Goal: Task Accomplishment & Management: Complete application form

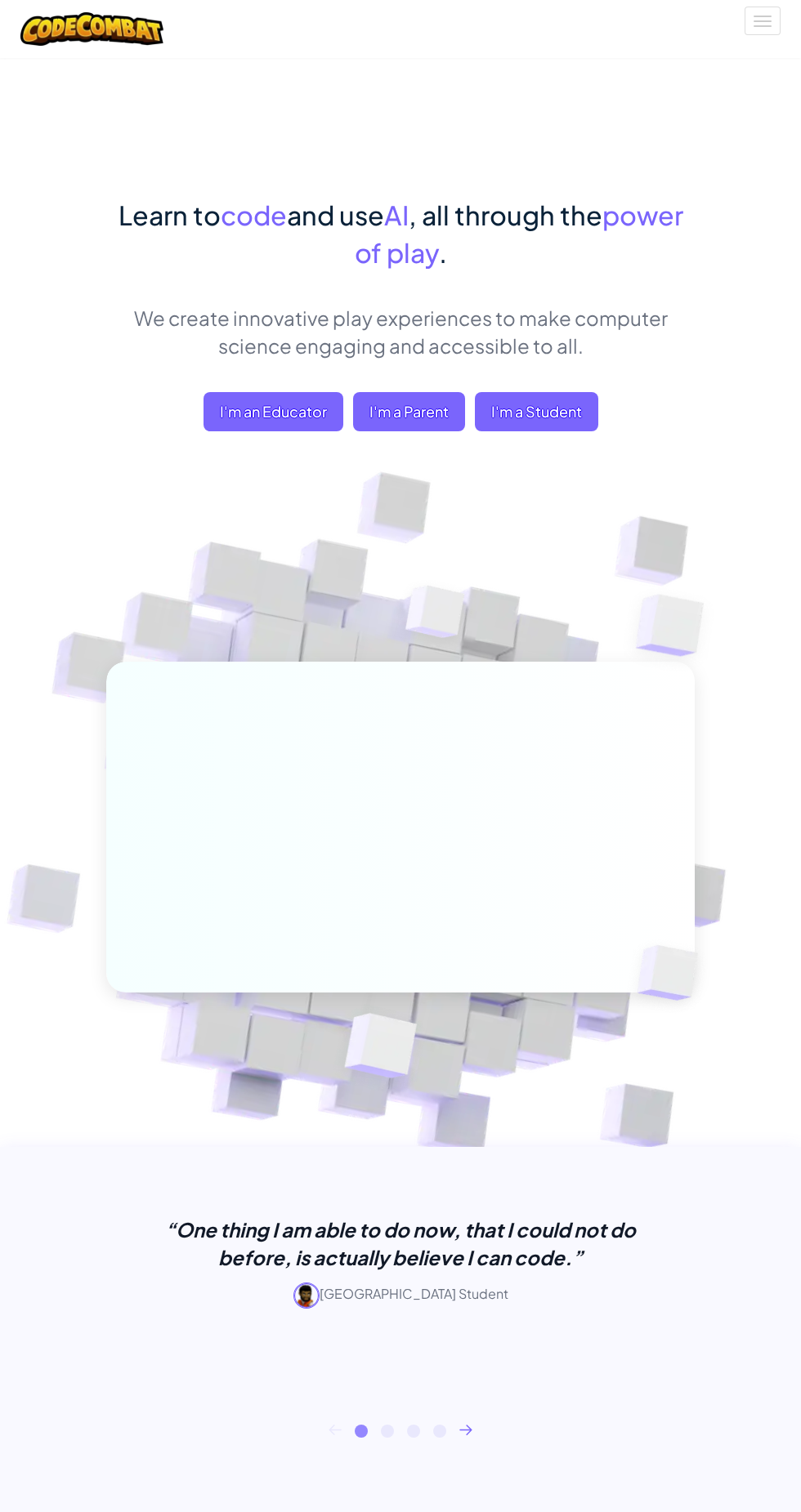
click at [588, 403] on span "I'm a Student" at bounding box center [535, 412] width 123 height 39
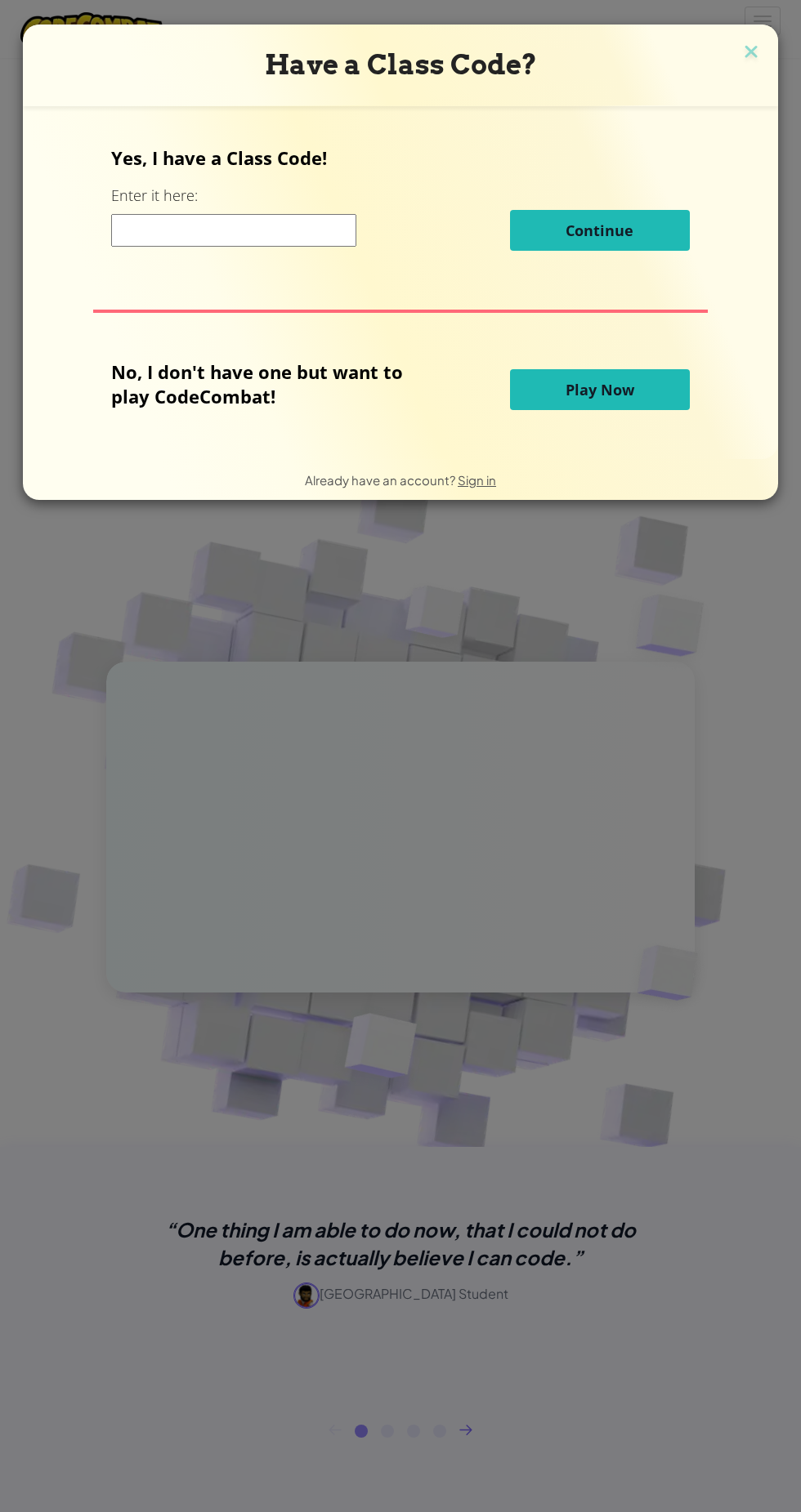
click at [730, 107] on form "Yes, I have a Class Code! Enter it here: Continue No, I don't have one but want…" at bounding box center [400, 282] width 755 height 352
click at [743, 56] on img at bounding box center [750, 53] width 21 height 25
